Goal: Task Accomplishment & Management: Manage account settings

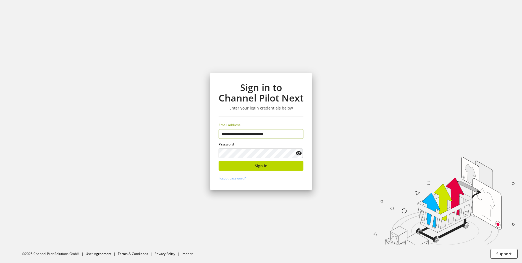
type input "**********"
click at [253, 166] on button "Sign in" at bounding box center [260, 166] width 85 height 10
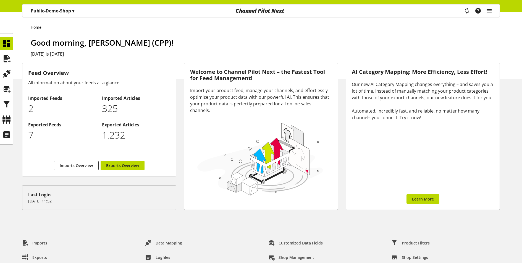
click at [62, 12] on p "Public-Demo-Shop ▾" at bounding box center [53, 10] width 44 height 7
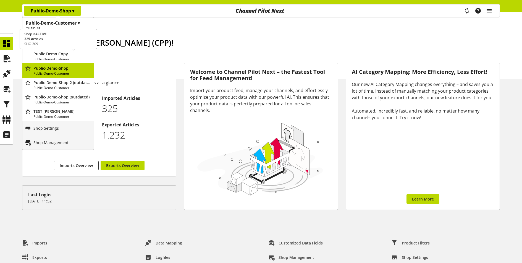
click at [28, 54] on icon "main navigation" at bounding box center [28, 54] width 7 height 10
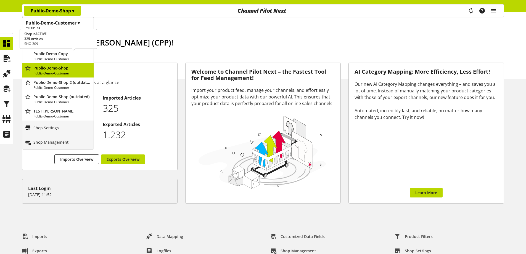
click at [28, 54] on icon "main navigation" at bounding box center [28, 54] width 7 height 10
click at [28, 68] on icon "main navigation" at bounding box center [28, 68] width 7 height 10
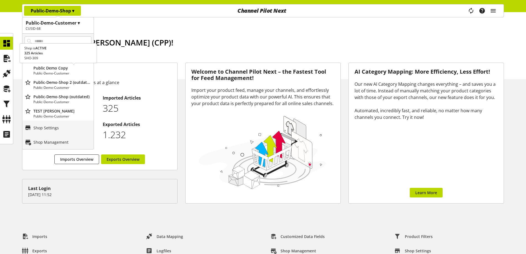
click at [27, 68] on icon "main navigation" at bounding box center [28, 68] width 7 height 10
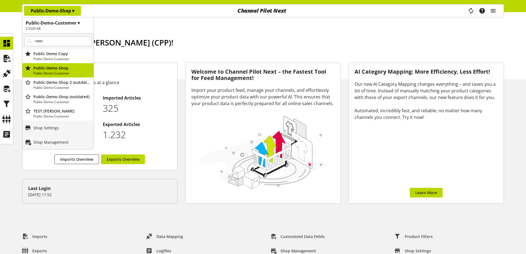
click at [61, 22] on h1 "Public-Demo-Customer ▾" at bounding box center [58, 23] width 65 height 7
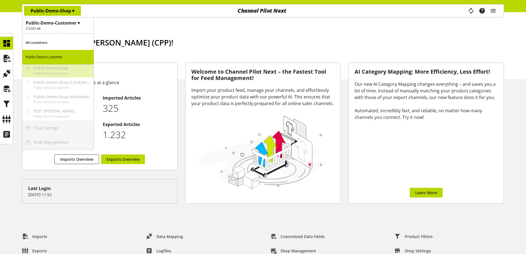
click at [61, 22] on h1 "Public-Demo-Customer ▾" at bounding box center [58, 23] width 65 height 7
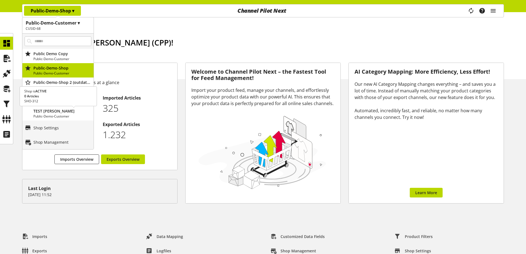
click at [27, 111] on icon "main navigation" at bounding box center [28, 111] width 7 height 10
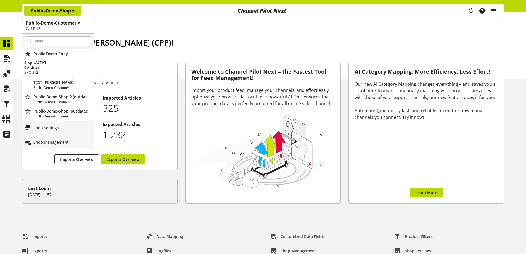
click at [29, 83] on icon "main navigation" at bounding box center [28, 83] width 7 height 10
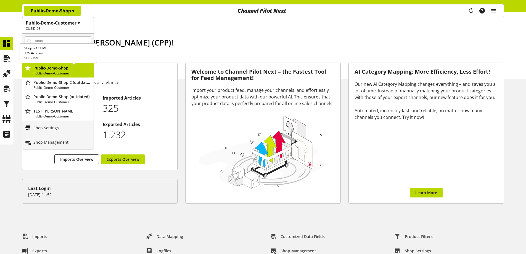
click at [27, 69] on icon "main navigation" at bounding box center [28, 68] width 7 height 10
click at [28, 55] on icon "main navigation" at bounding box center [28, 54] width 7 height 10
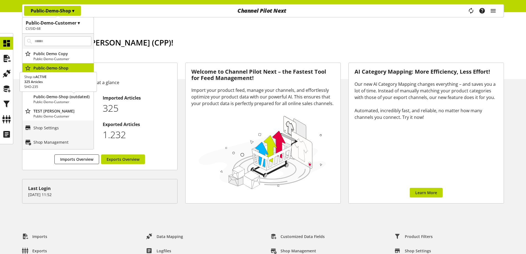
click at [27, 97] on icon "main navigation" at bounding box center [28, 97] width 7 height 10
click at [28, 97] on icon "main navigation" at bounding box center [28, 97] width 7 height 10
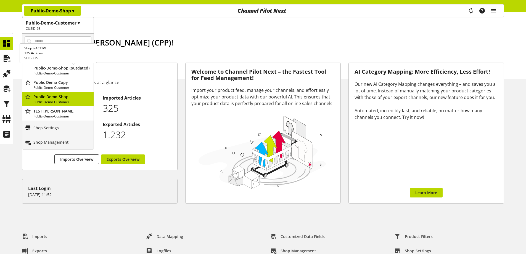
click at [30, 69] on icon "main navigation" at bounding box center [28, 68] width 7 height 10
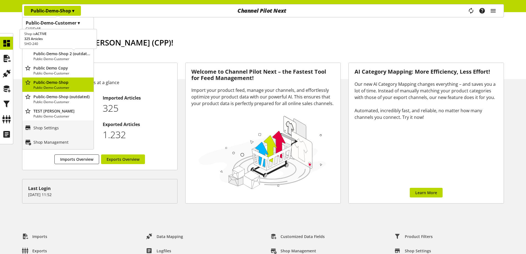
click at [30, 55] on icon "main navigation" at bounding box center [28, 54] width 7 height 10
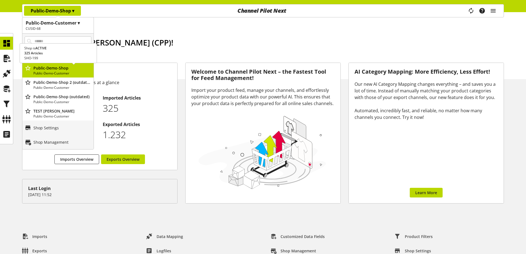
click at [28, 68] on icon "main navigation" at bounding box center [28, 68] width 7 height 10
